Goal: Information Seeking & Learning: Learn about a topic

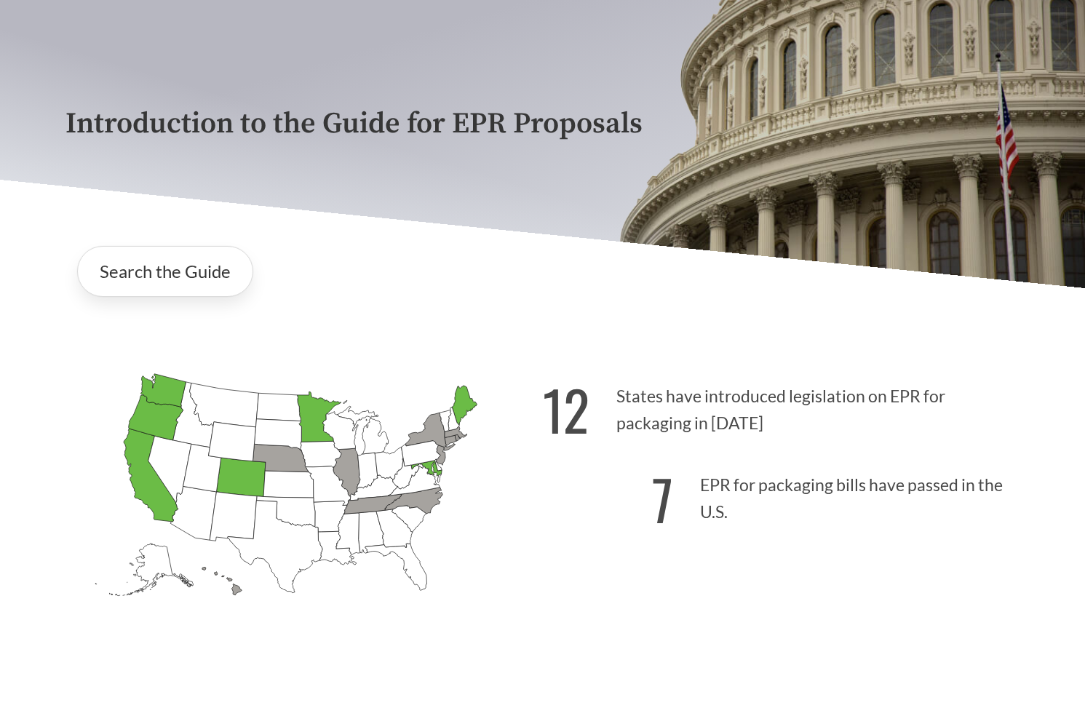
scroll to position [146, 0]
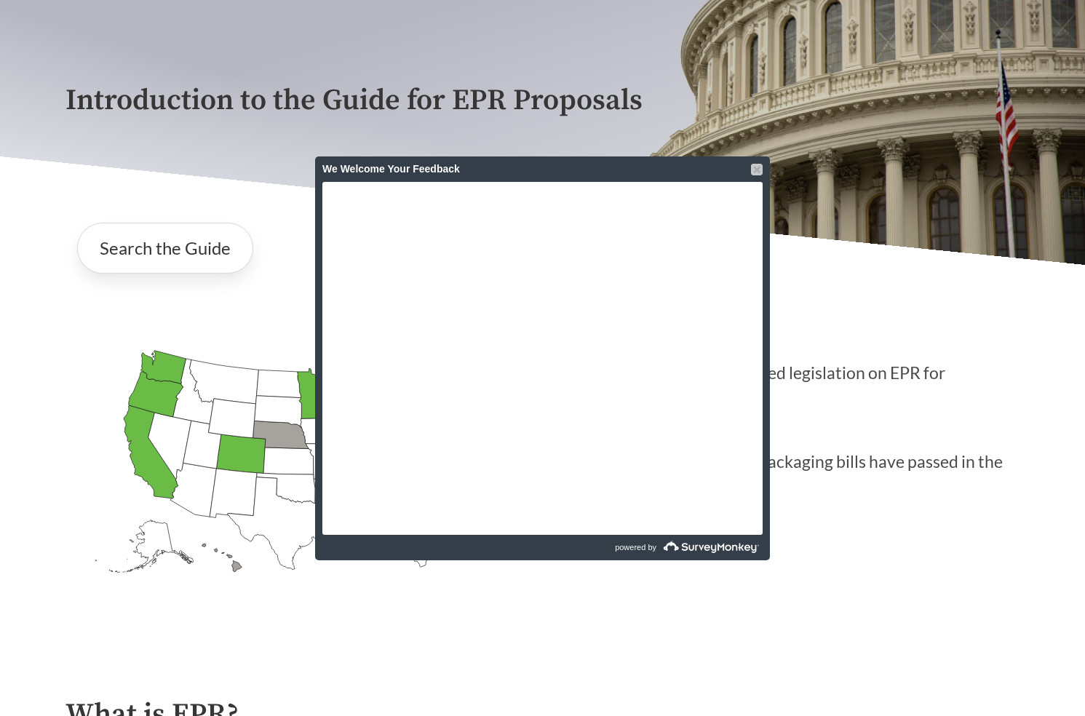
click at [758, 170] on div at bounding box center [757, 170] width 12 height 12
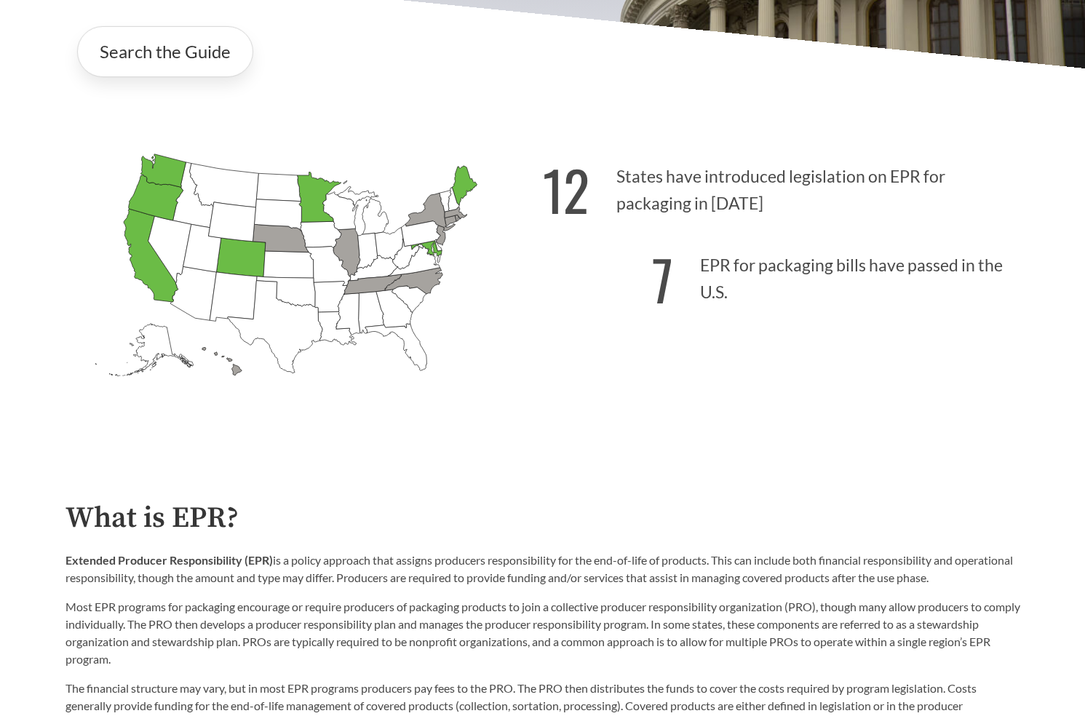
scroll to position [391, 0]
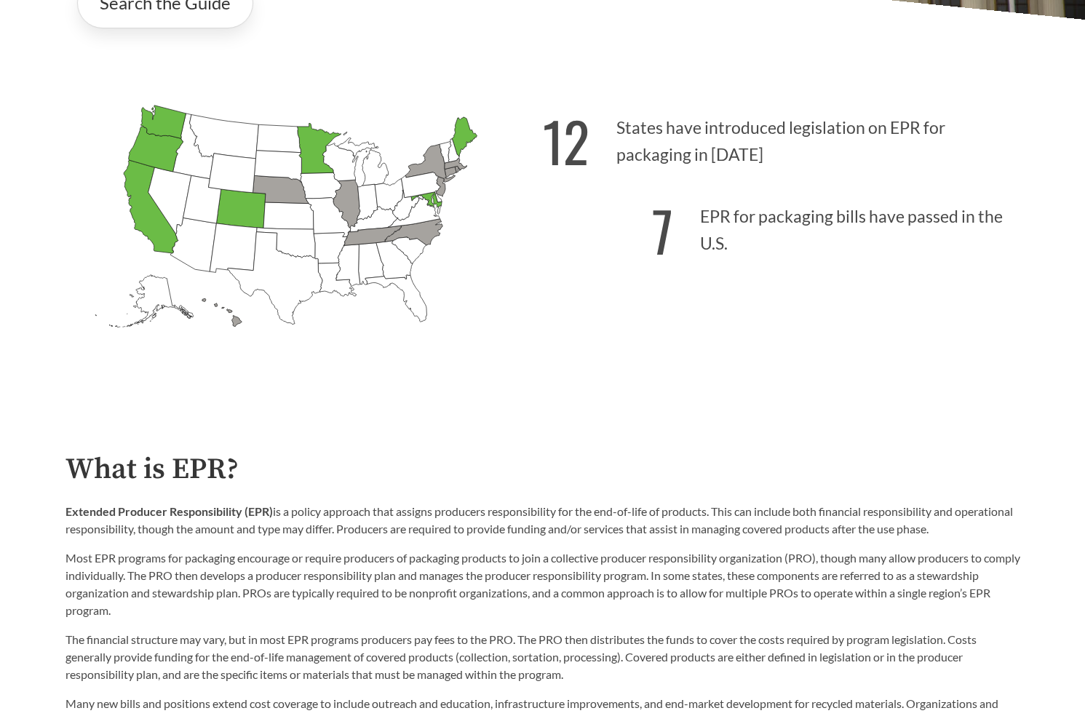
click at [311, 157] on icon "[US_STATE] Passed: 1" at bounding box center [319, 148] width 44 height 50
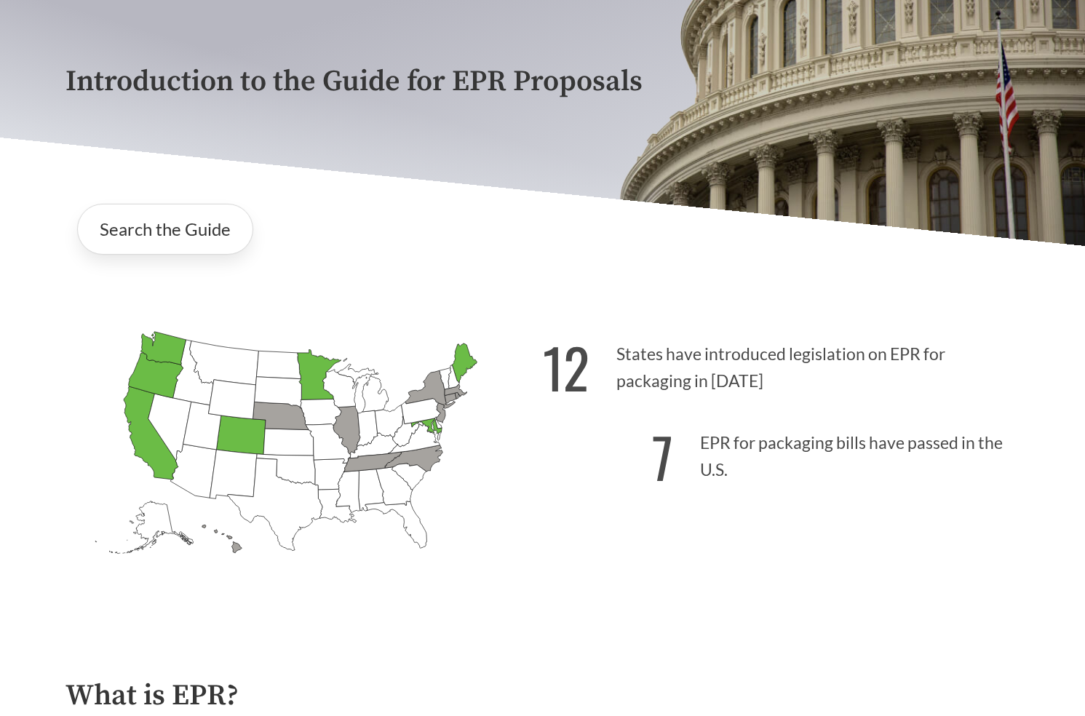
scroll to position [0, 0]
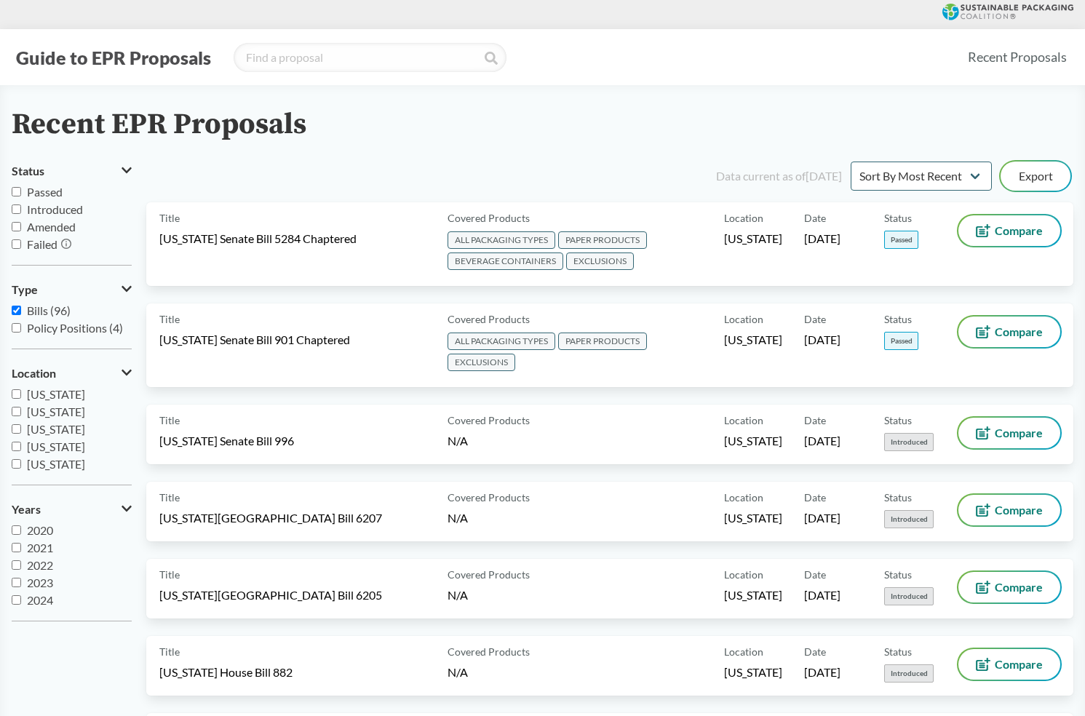
click at [16, 192] on input "Passed" at bounding box center [16, 191] width 9 height 9
checkbox input "true"
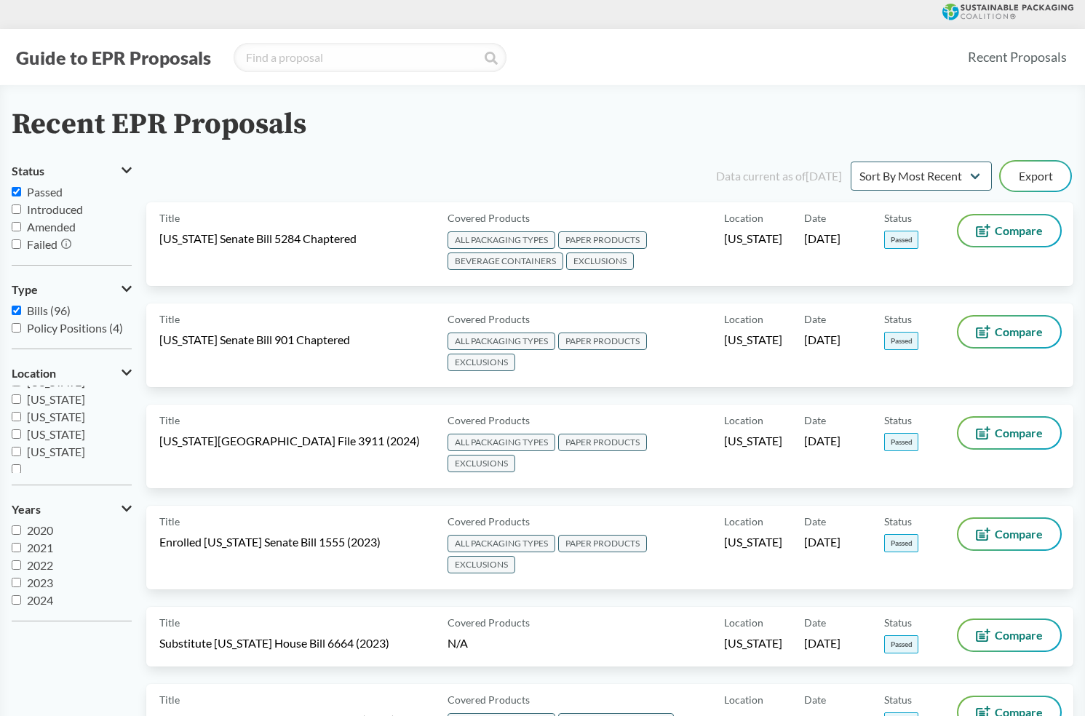
scroll to position [314, 0]
click at [15, 448] on input "Oregon" at bounding box center [16, 446] width 9 height 9
checkbox input "true"
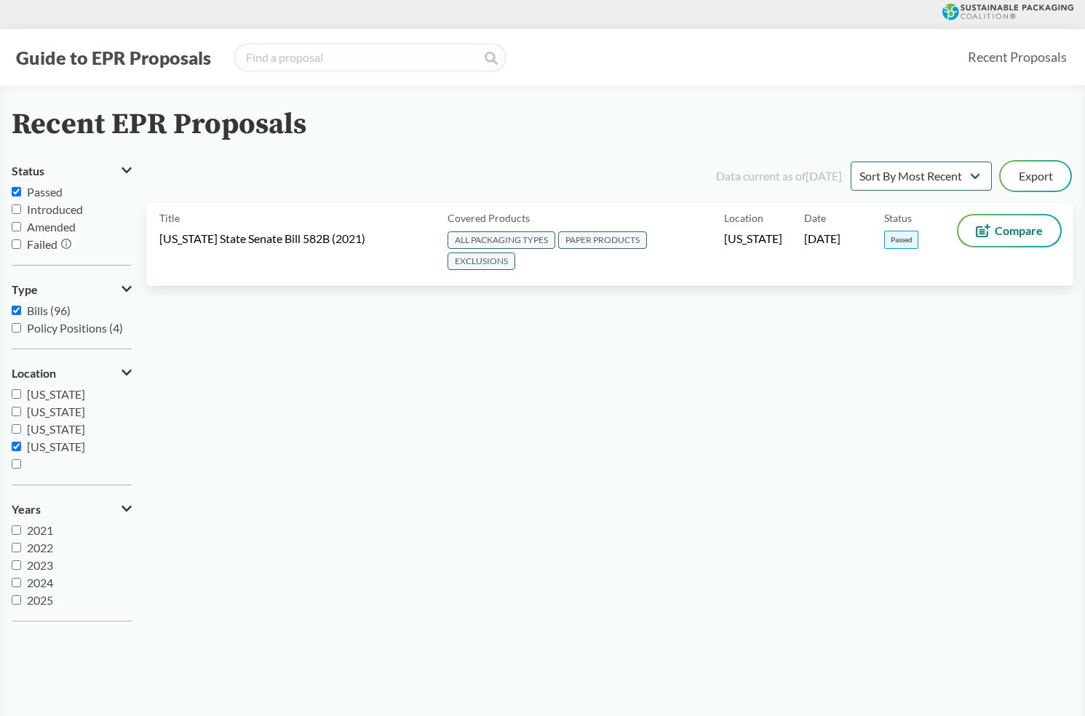
scroll to position [4, 0]
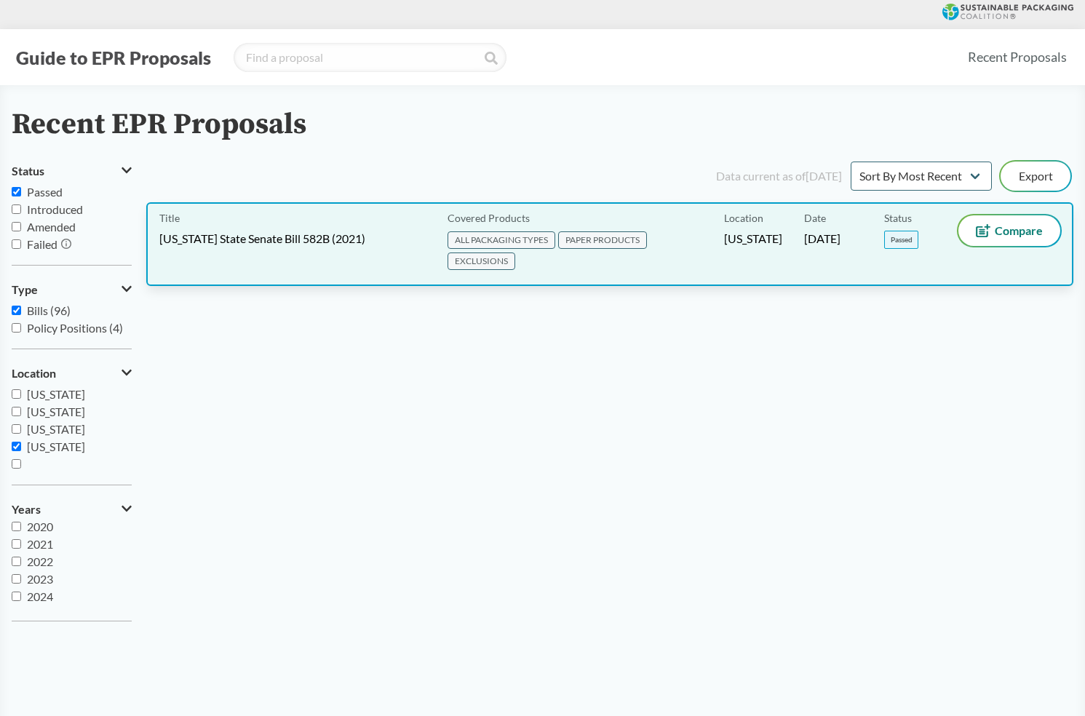
click at [365, 263] on div "Title Oregon State Senate Bill 582B (2021)" at bounding box center [300, 243] width 282 height 57
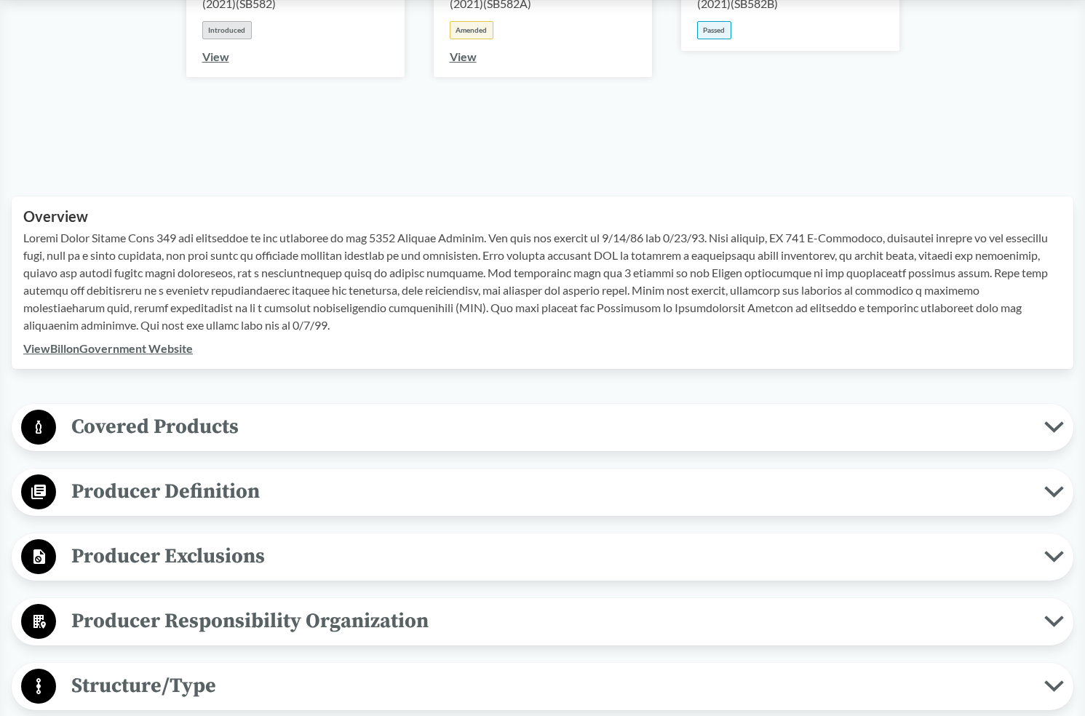
scroll to position [437, 0]
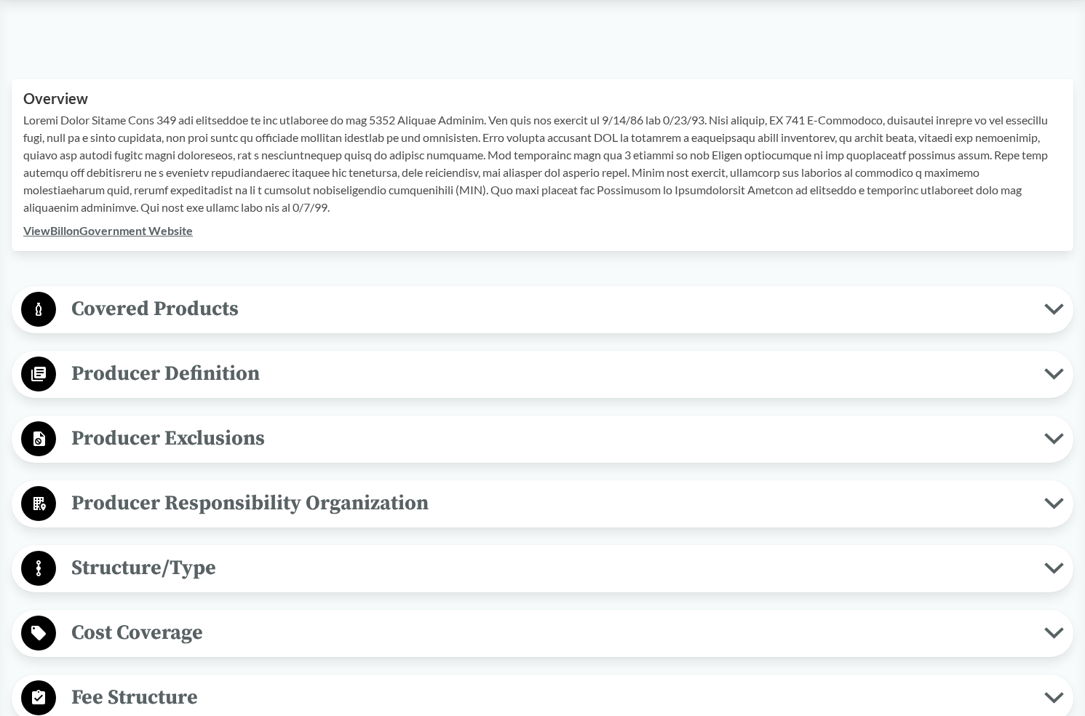
click at [351, 301] on span "Covered Products" at bounding box center [550, 309] width 988 height 33
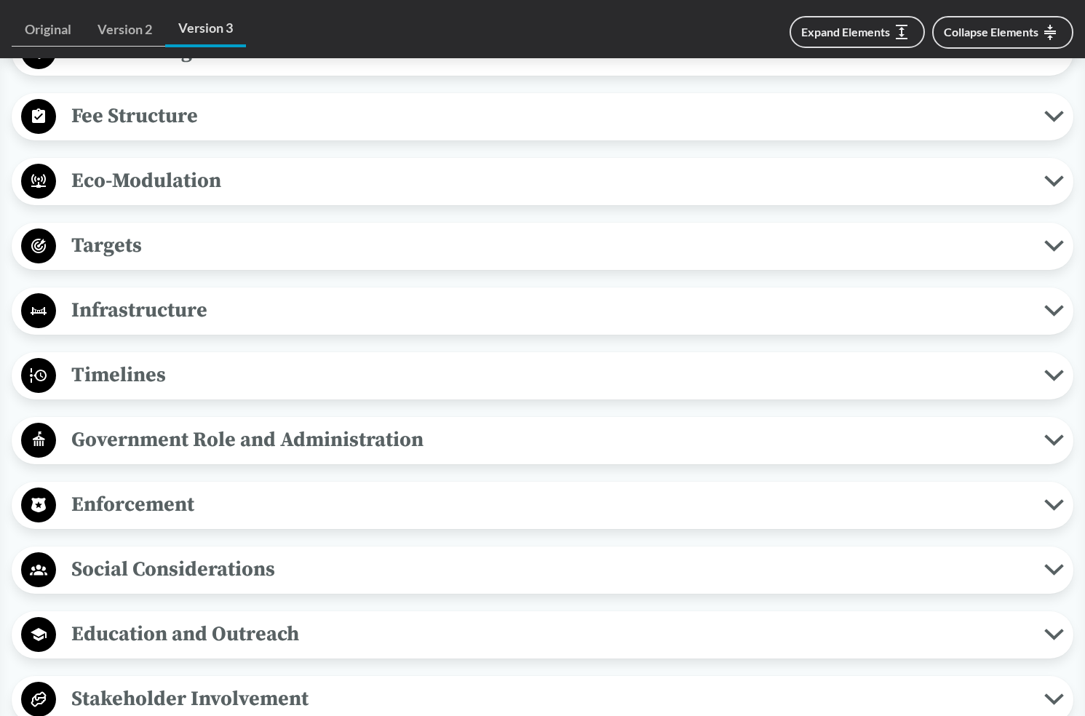
scroll to position [1455, 0]
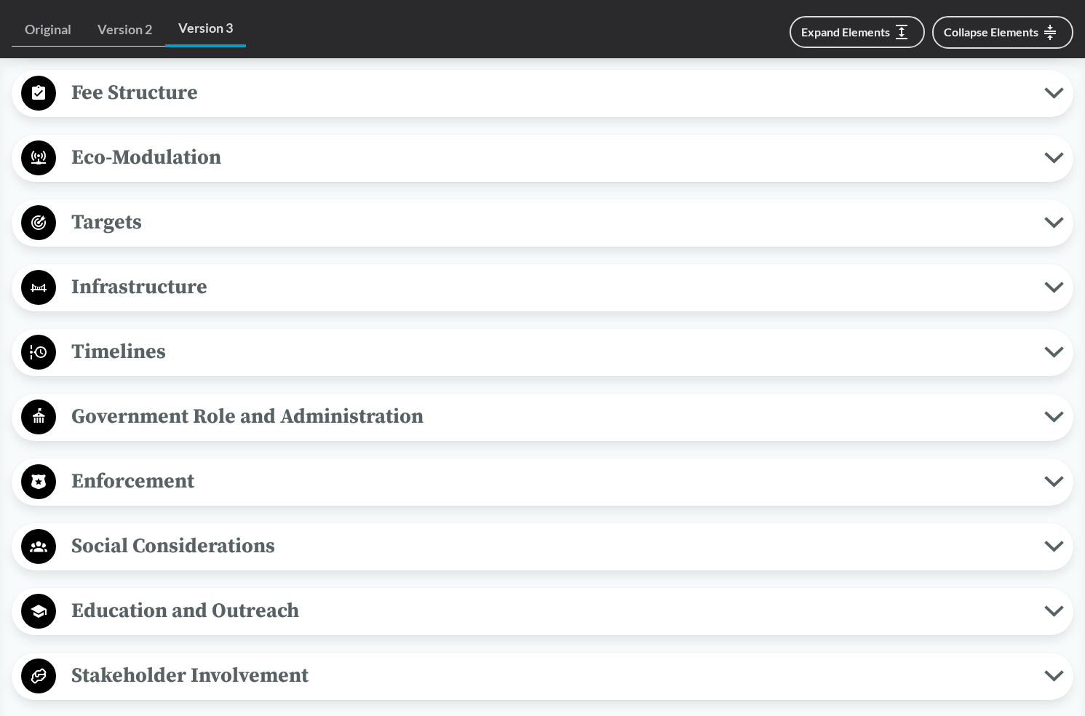
click at [227, 368] on span "Timelines" at bounding box center [550, 351] width 988 height 33
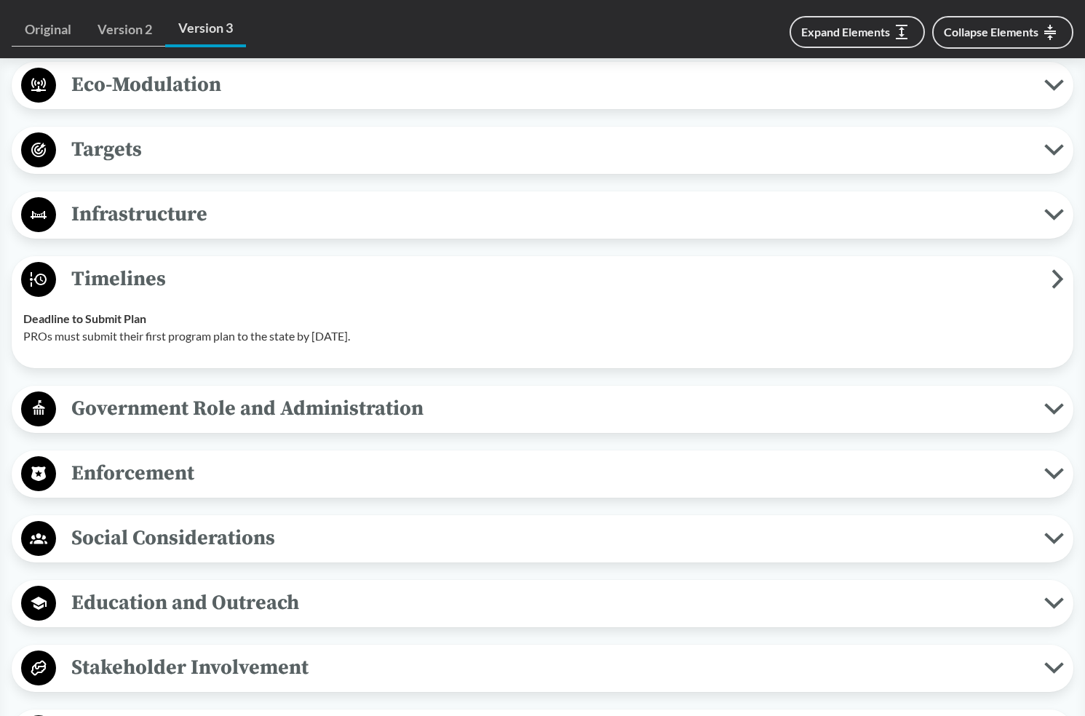
scroll to position [1601, 0]
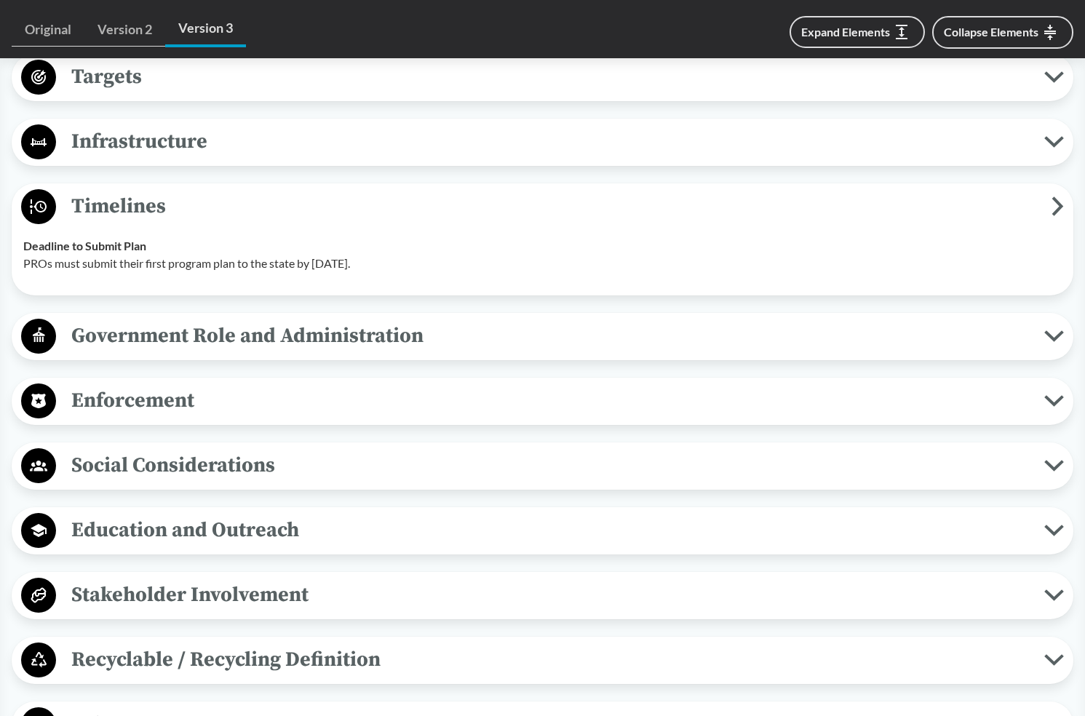
click at [207, 352] on span "Government Role and Administration" at bounding box center [550, 335] width 988 height 33
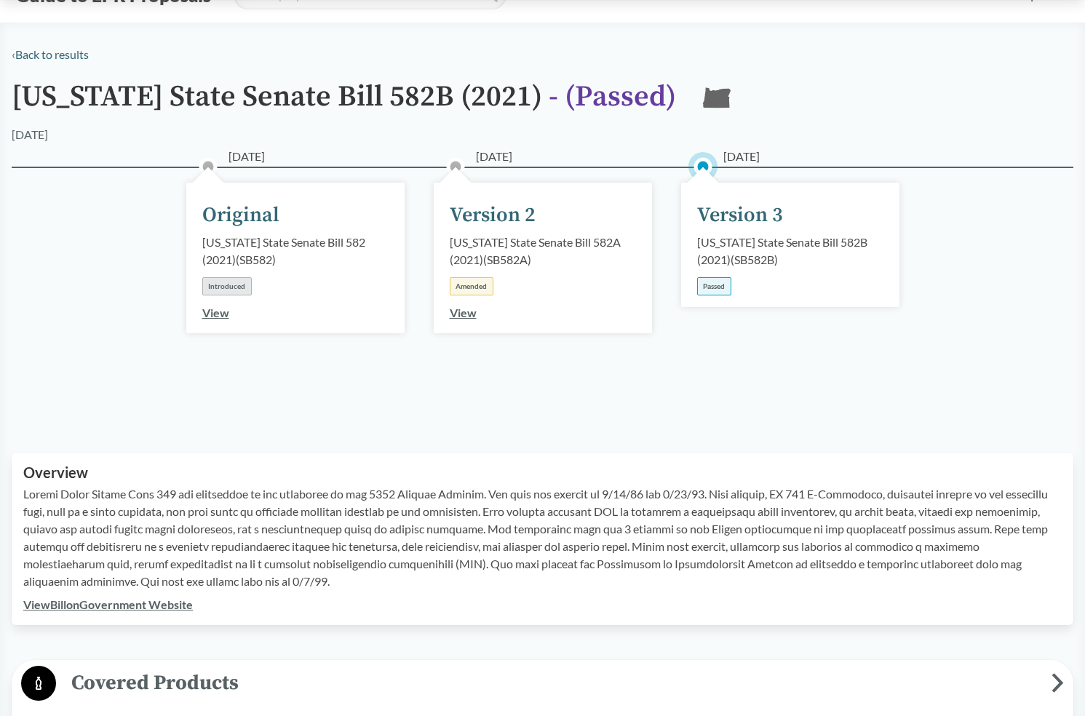
scroll to position [0, 0]
